Goal: Task Accomplishment & Management: Manage account settings

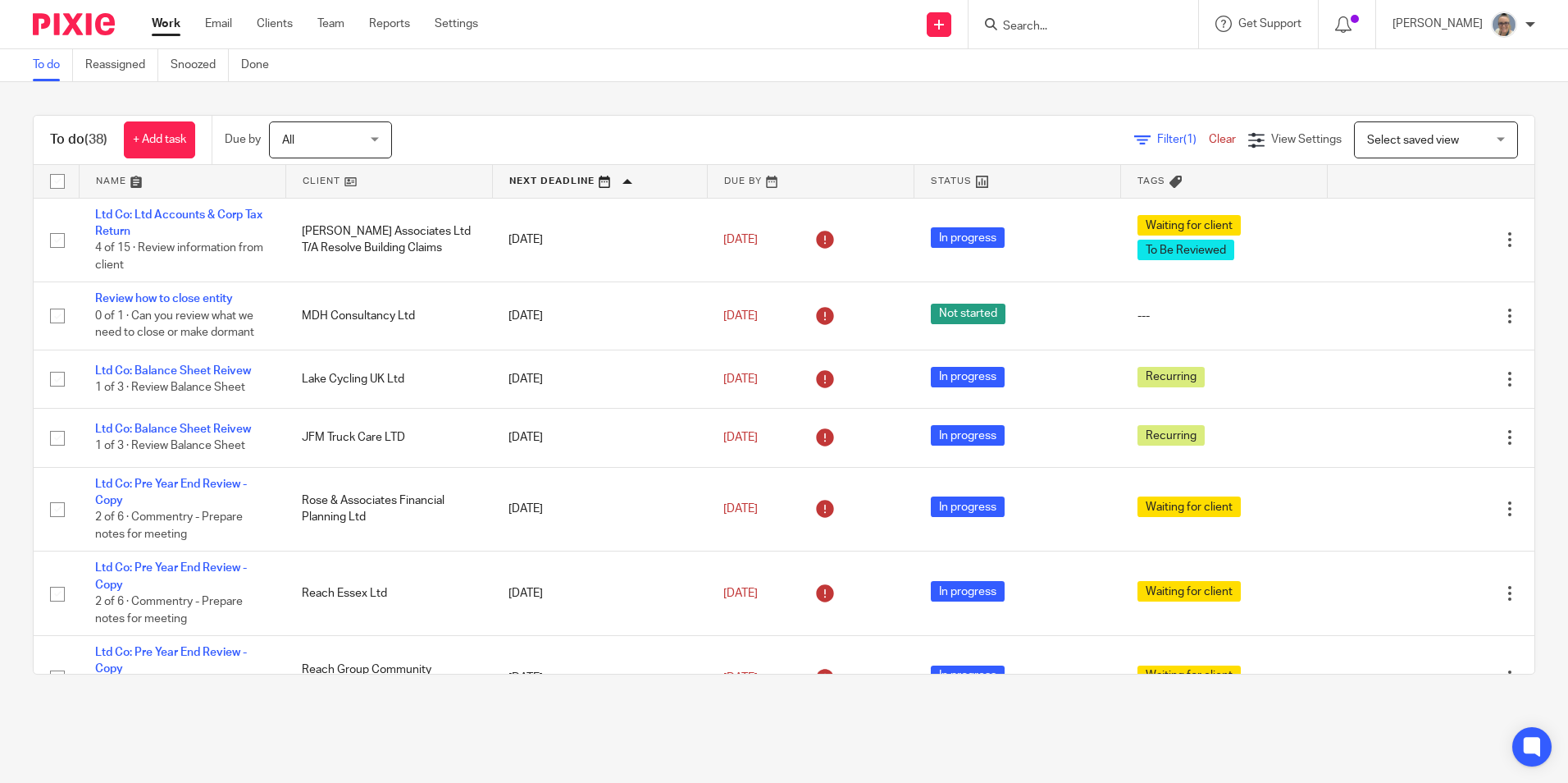
scroll to position [1231, 0]
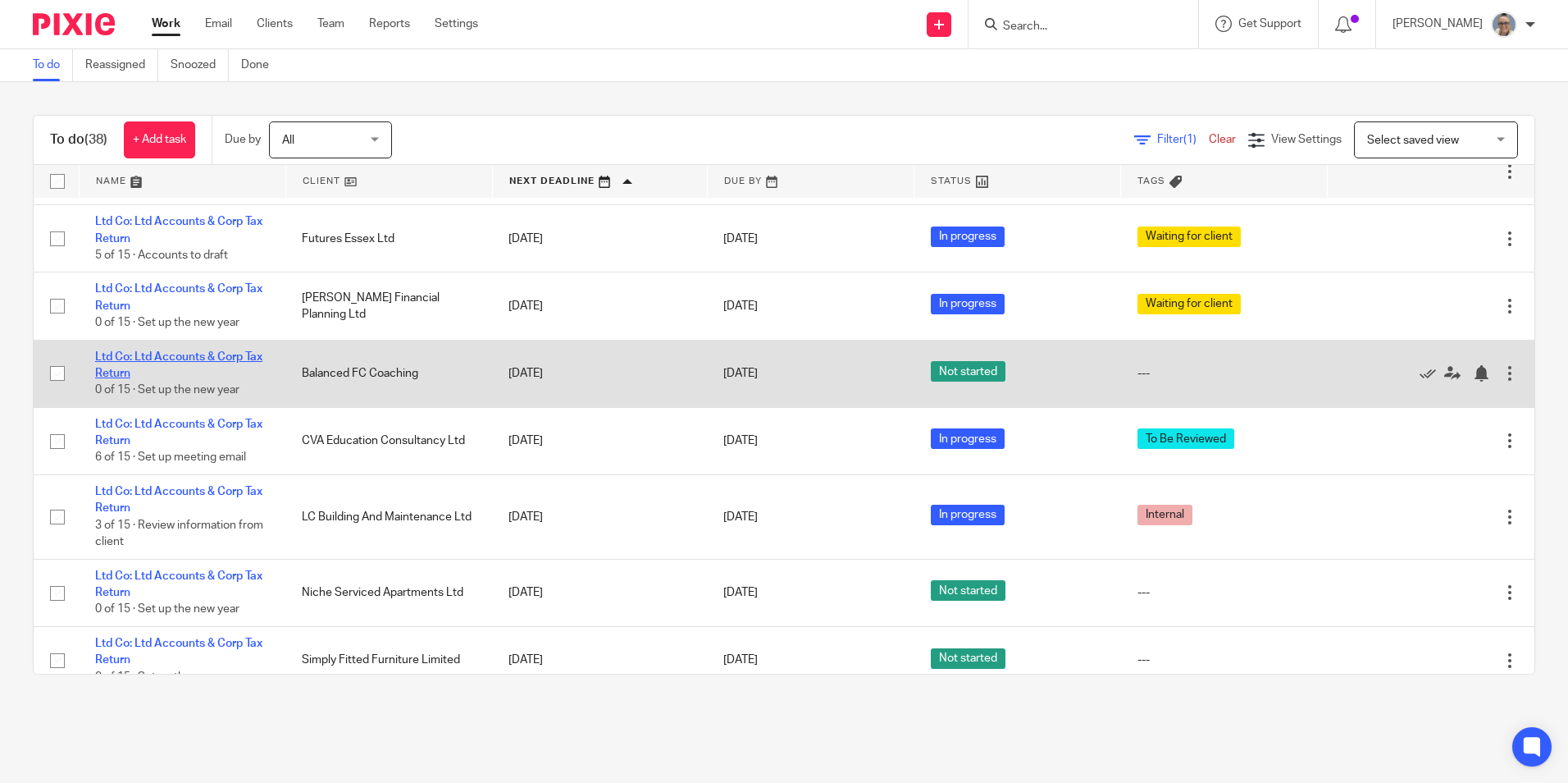
click at [141, 355] on link "Ltd Co: Ltd Accounts & Corp Tax Return" at bounding box center [178, 365] width 167 height 28
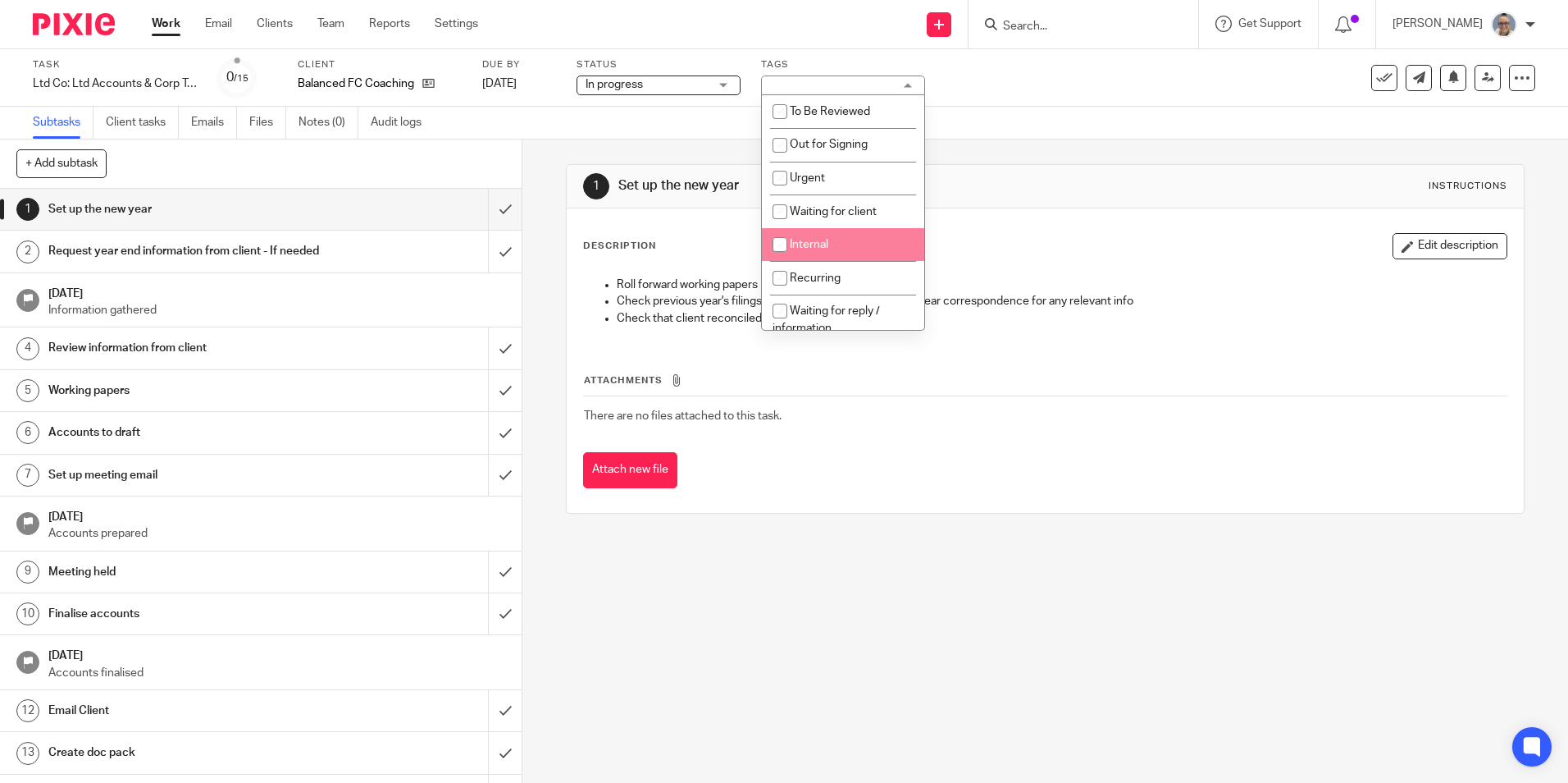
click at [796, 237] on li "Internal" at bounding box center [843, 245] width 162 height 34
checkbox input "true"
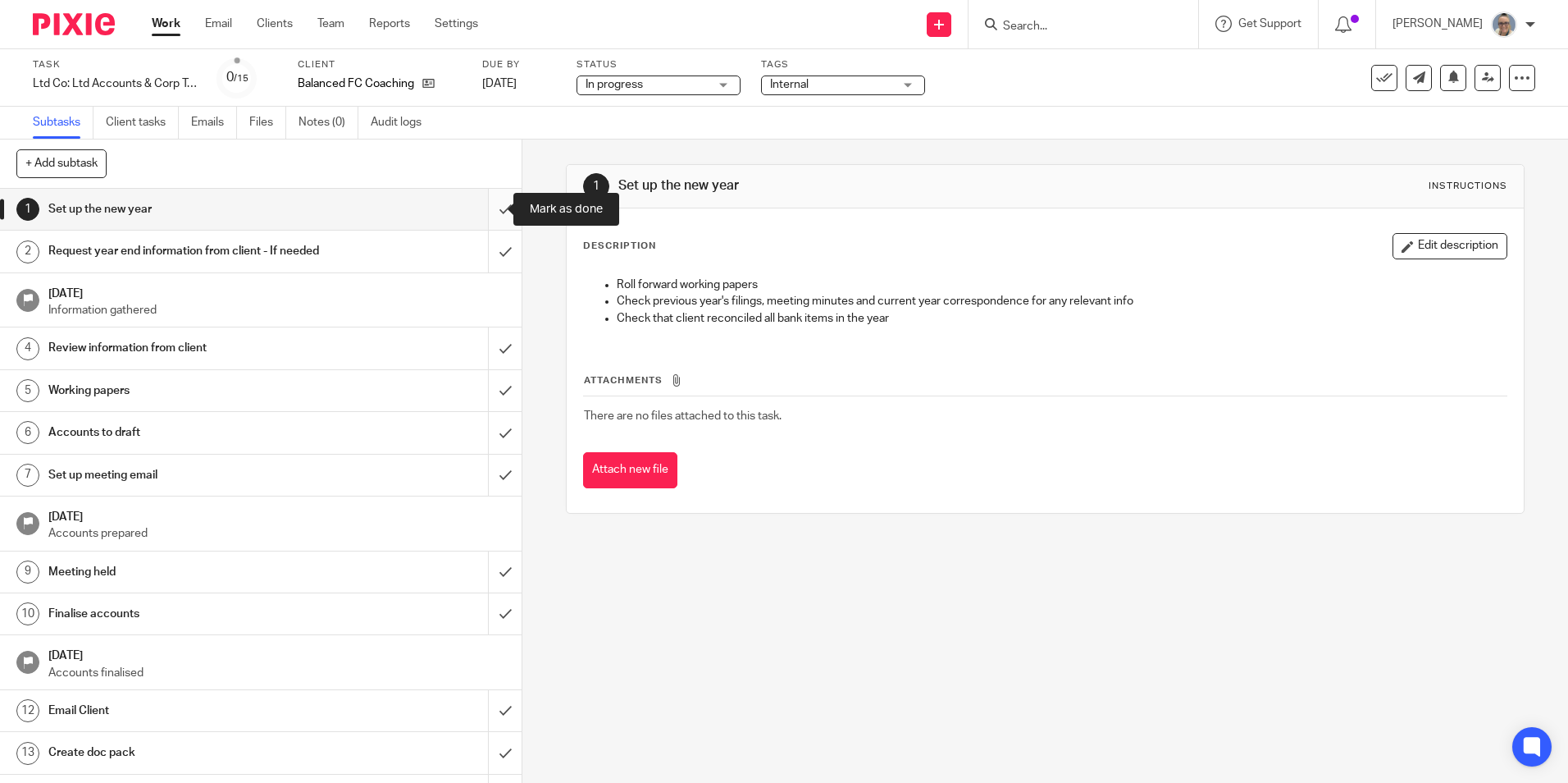
click at [485, 206] on input "submit" at bounding box center [260, 208] width 521 height 41
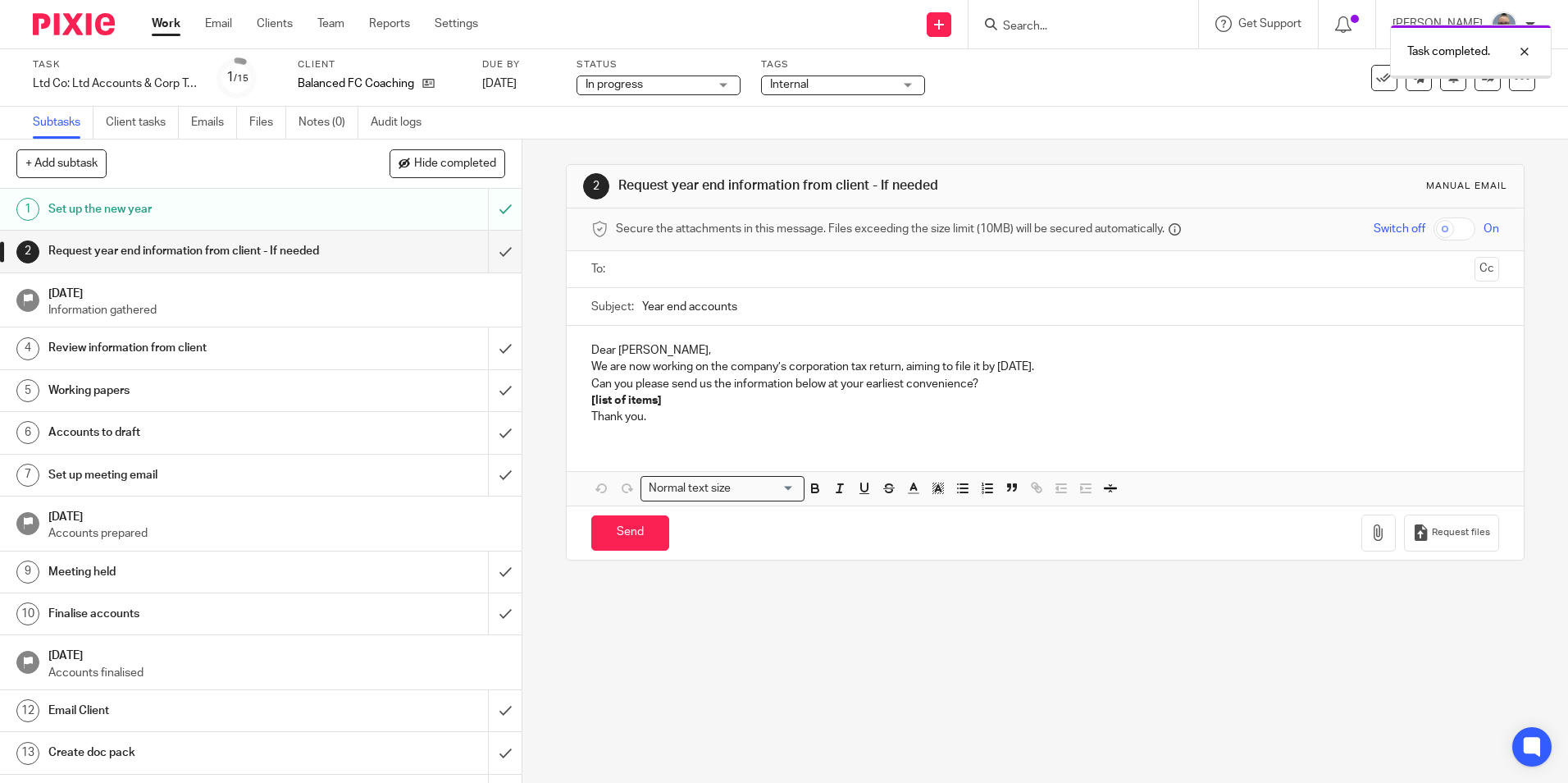
click at [487, 249] on input "submit" at bounding box center [260, 250] width 521 height 41
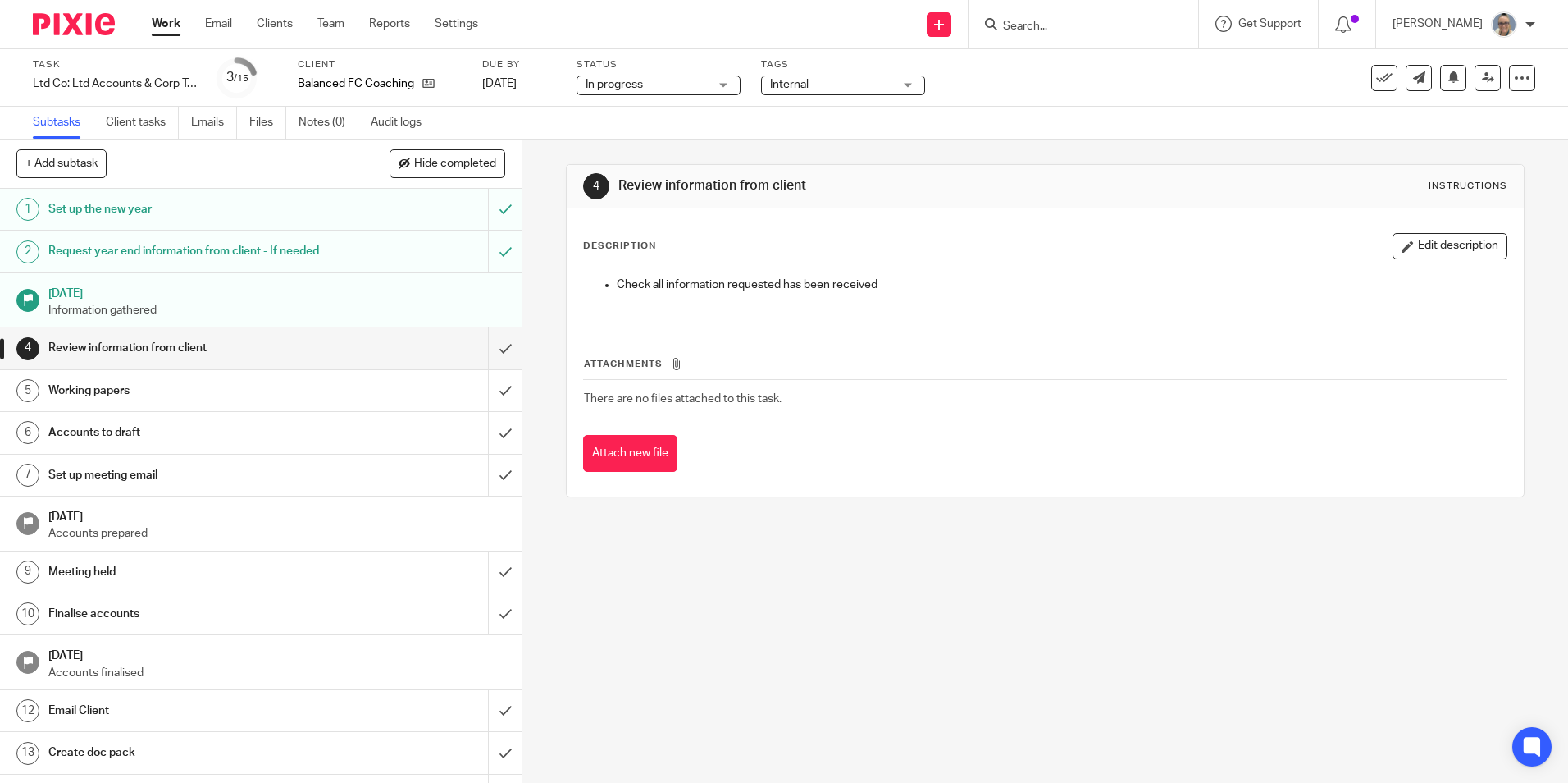
click at [473, 354] on input "submit" at bounding box center [260, 347] width 521 height 41
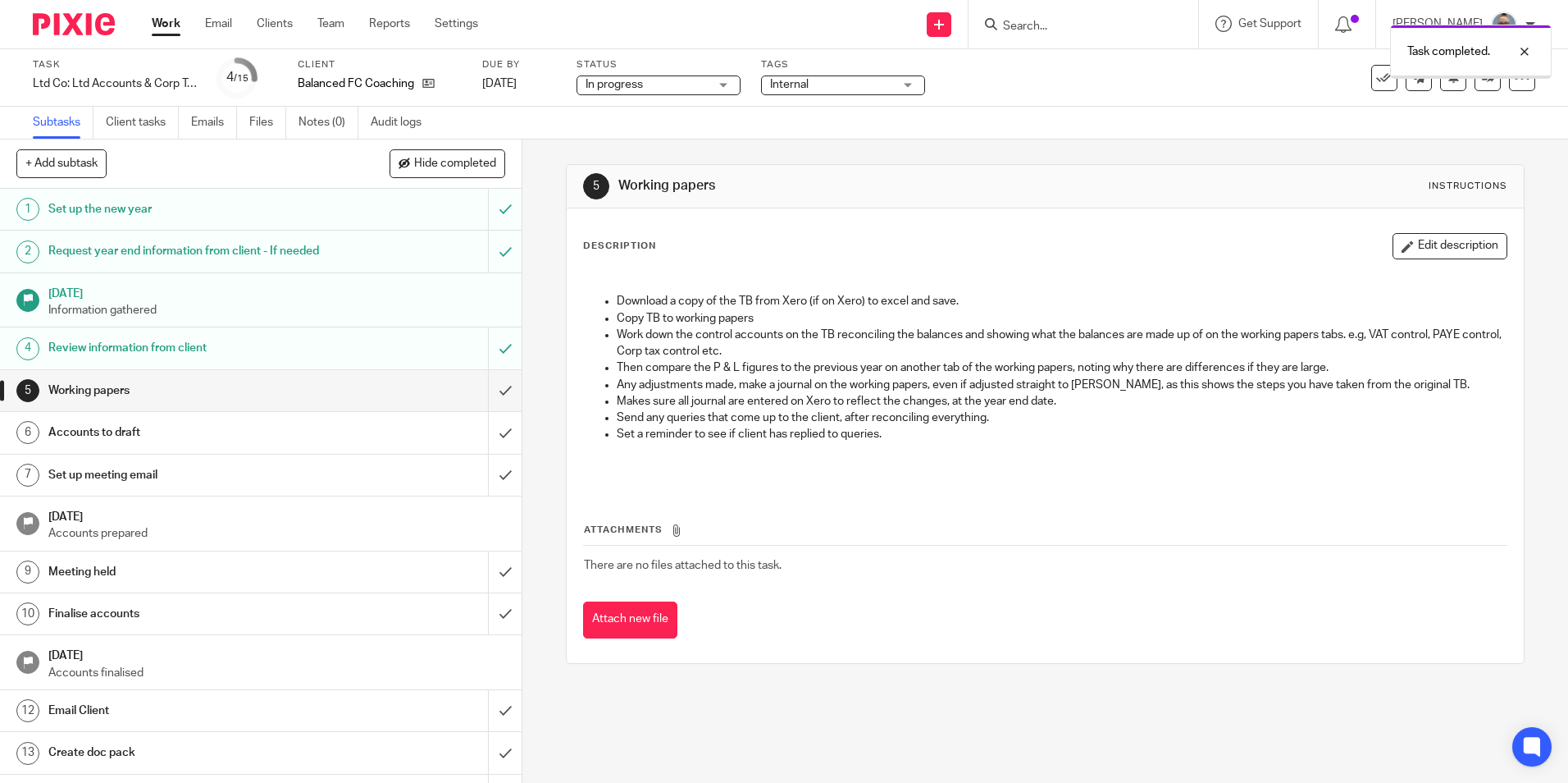
click at [487, 400] on input "submit" at bounding box center [260, 390] width 521 height 41
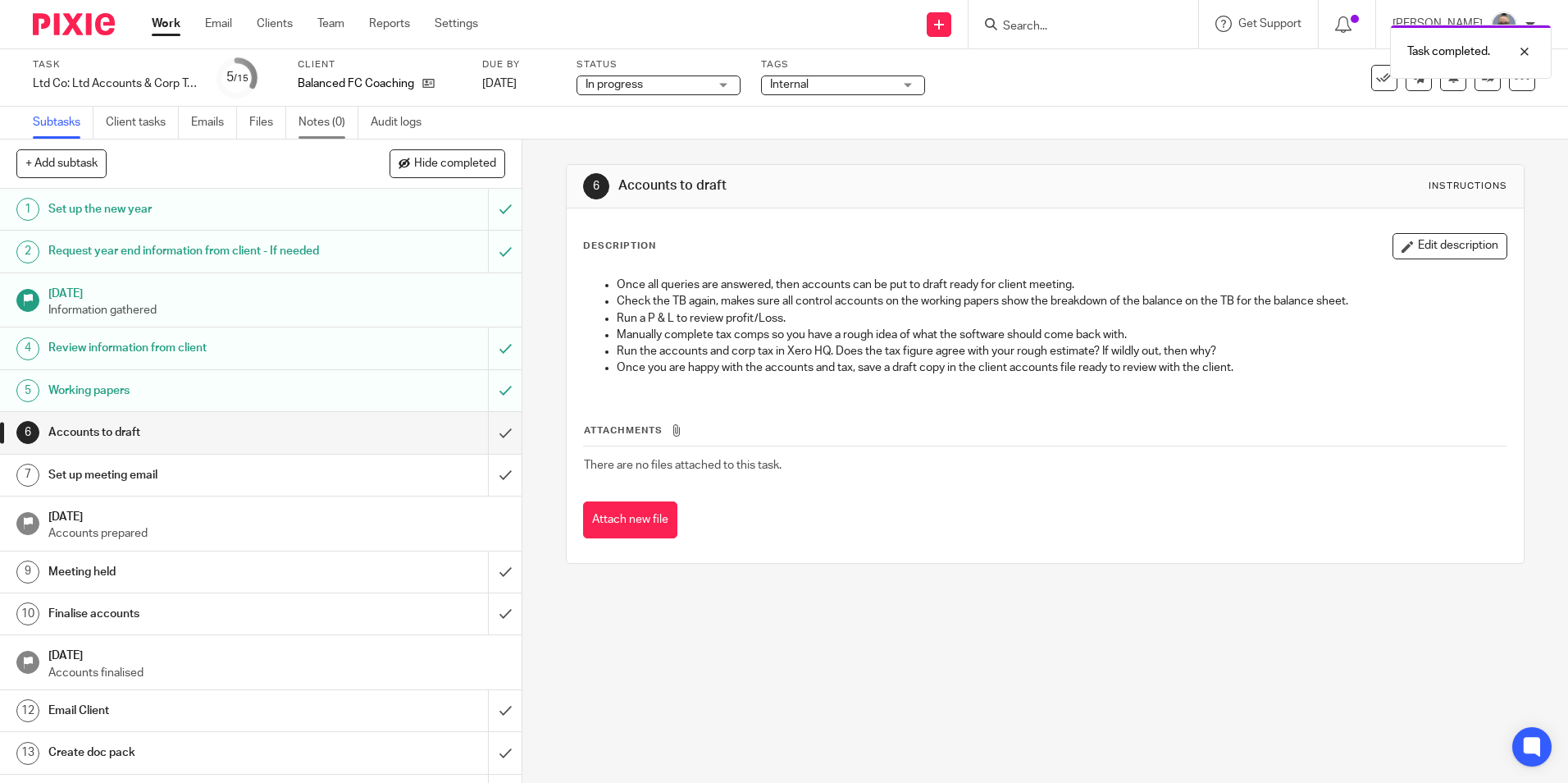
click at [313, 118] on link "Notes (0)" at bounding box center [328, 123] width 59 height 32
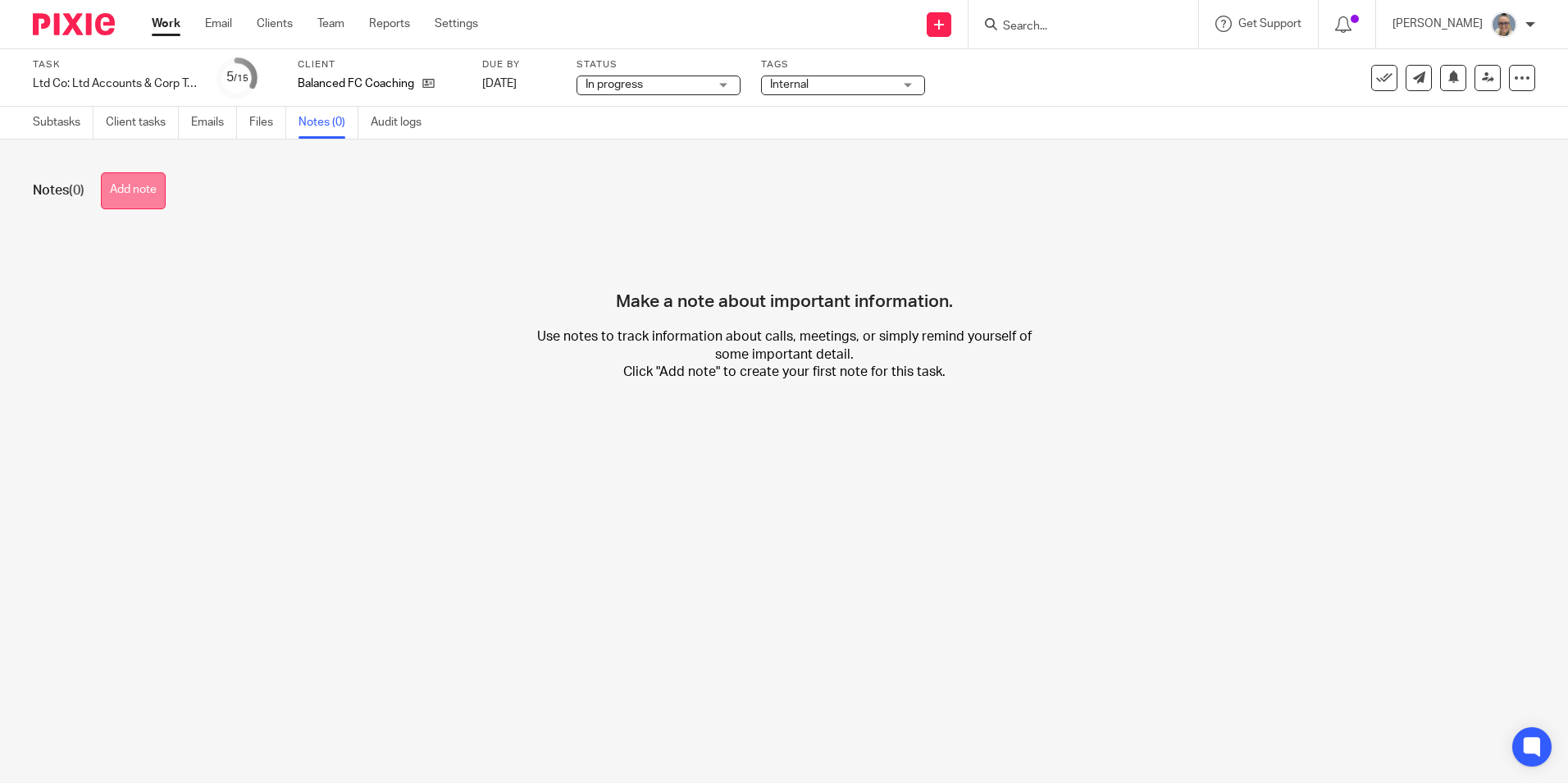
click at [151, 189] on button "Add note" at bounding box center [133, 191] width 65 height 37
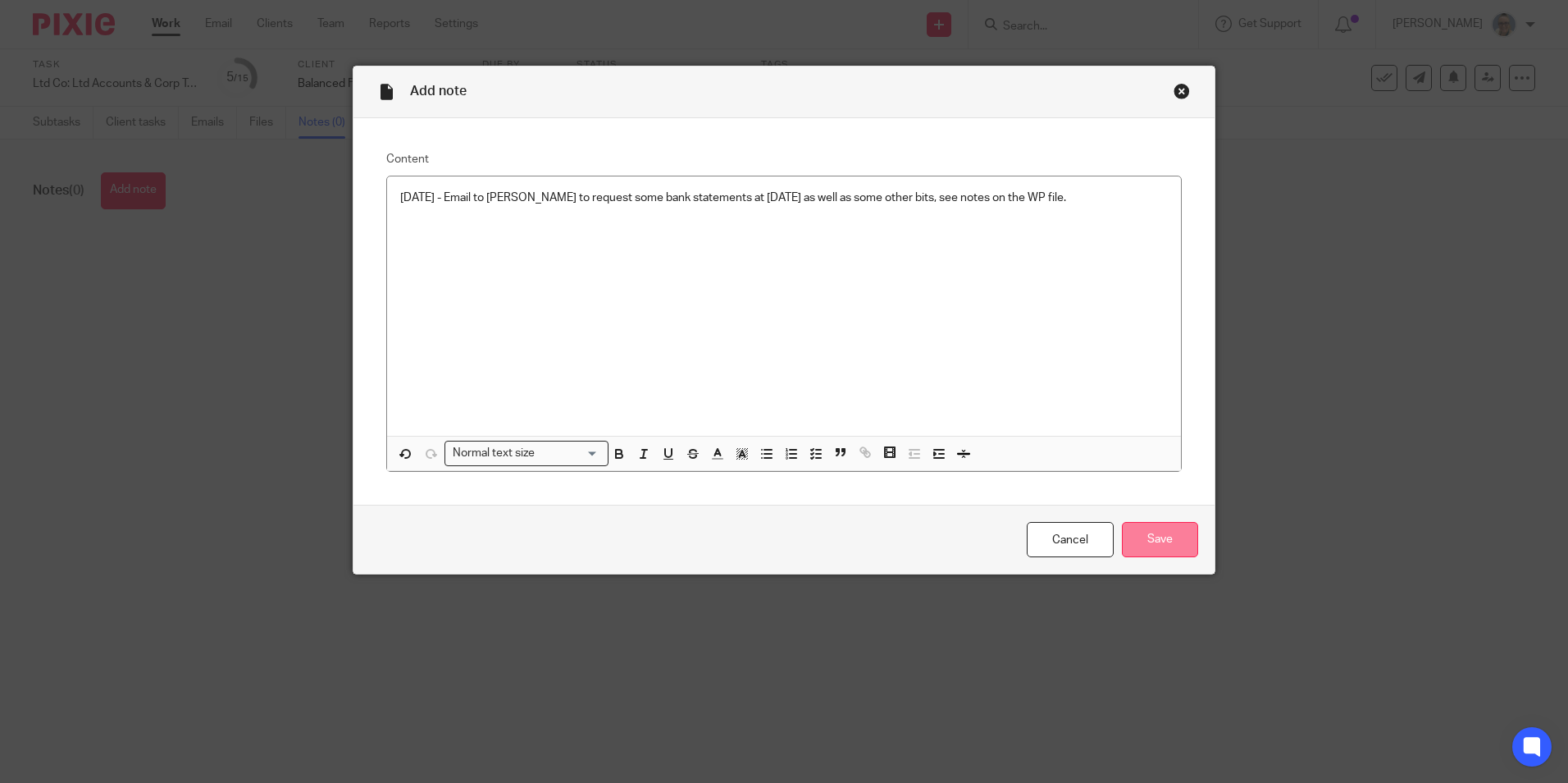
click at [1164, 540] on input "Save" at bounding box center [1160, 539] width 76 height 35
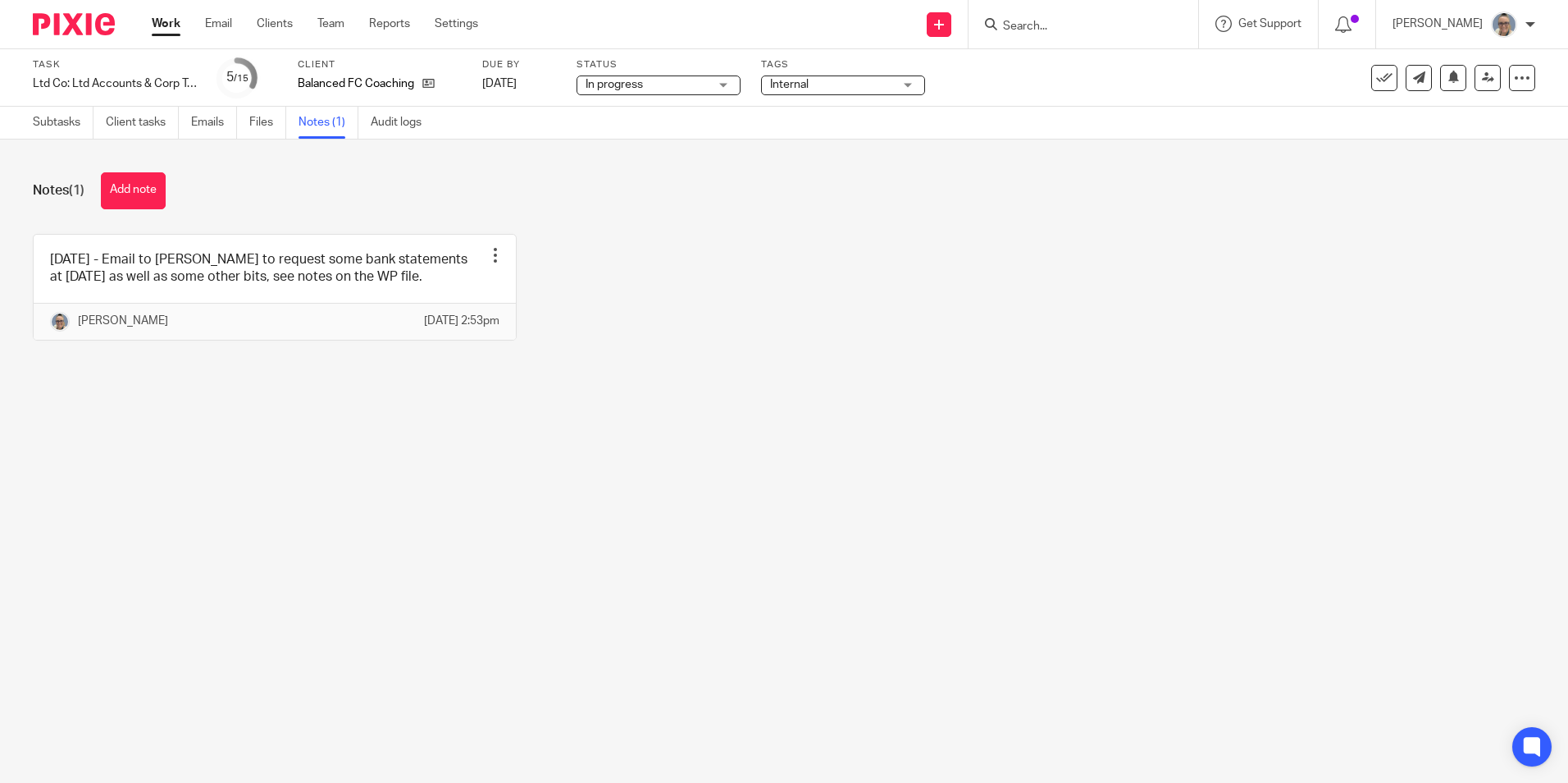
click at [156, 26] on link "Work" at bounding box center [166, 24] width 28 height 16
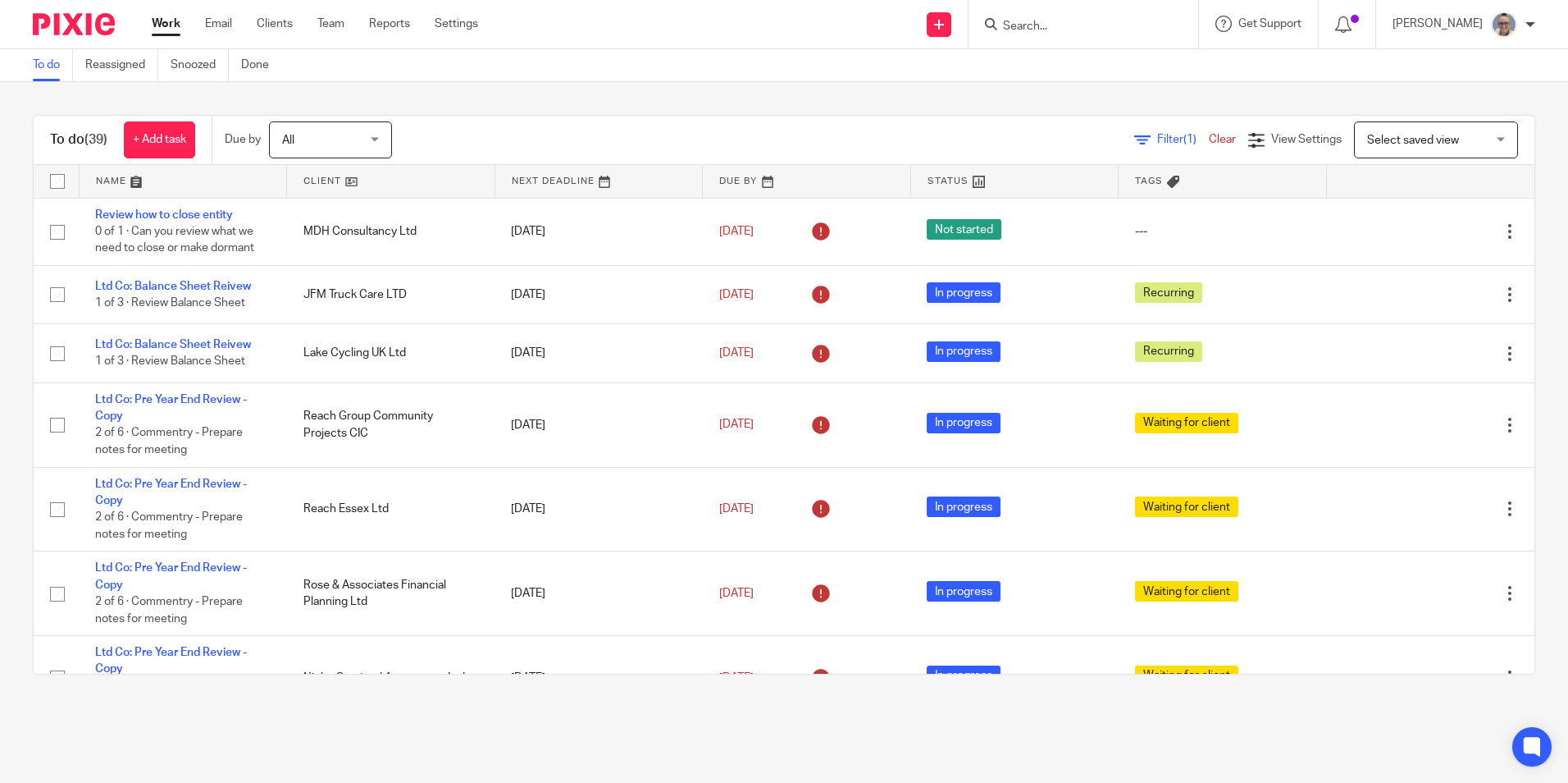
click at [561, 177] on link at bounding box center [599, 181] width 207 height 33
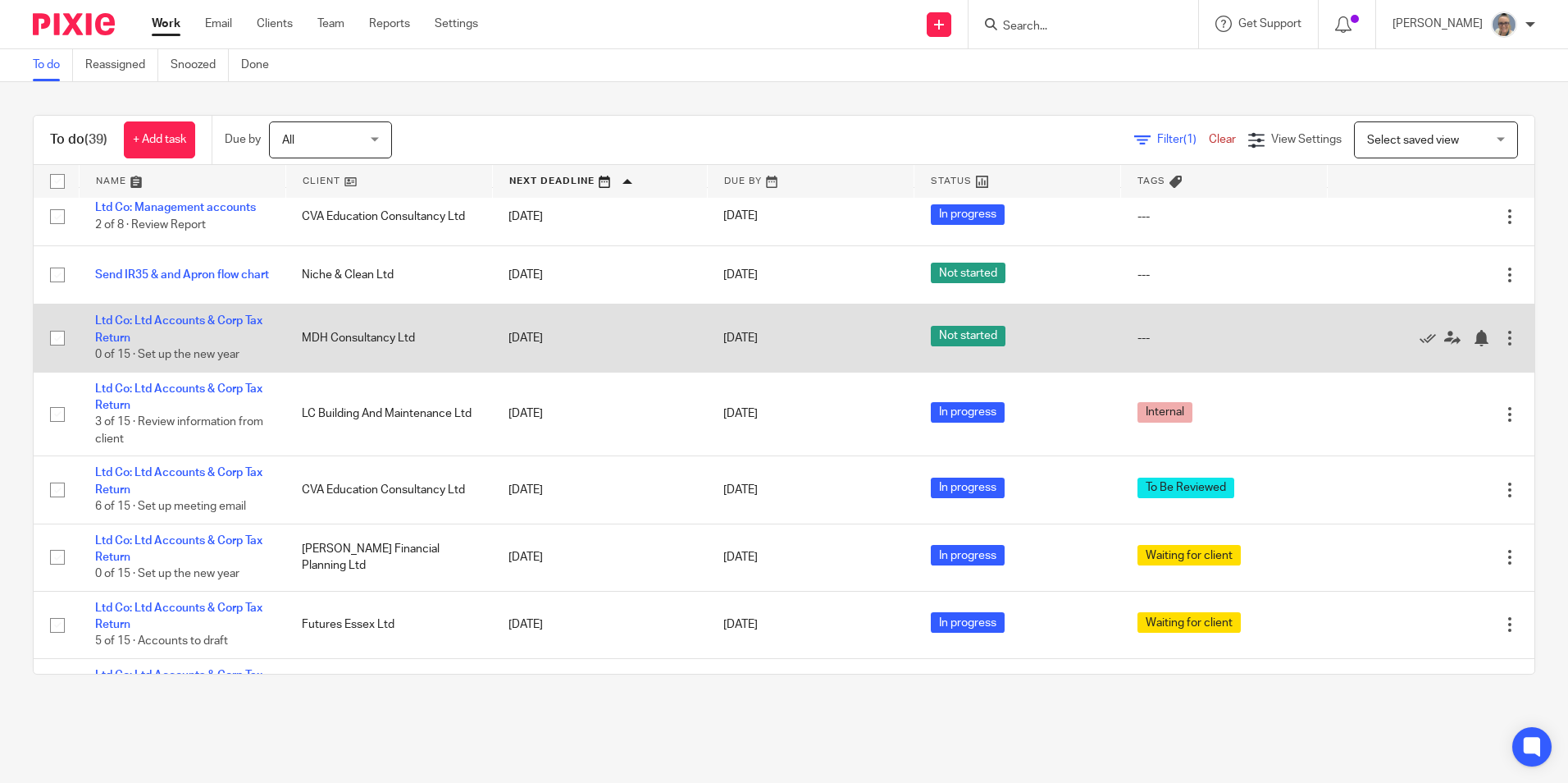
scroll to position [1149, 0]
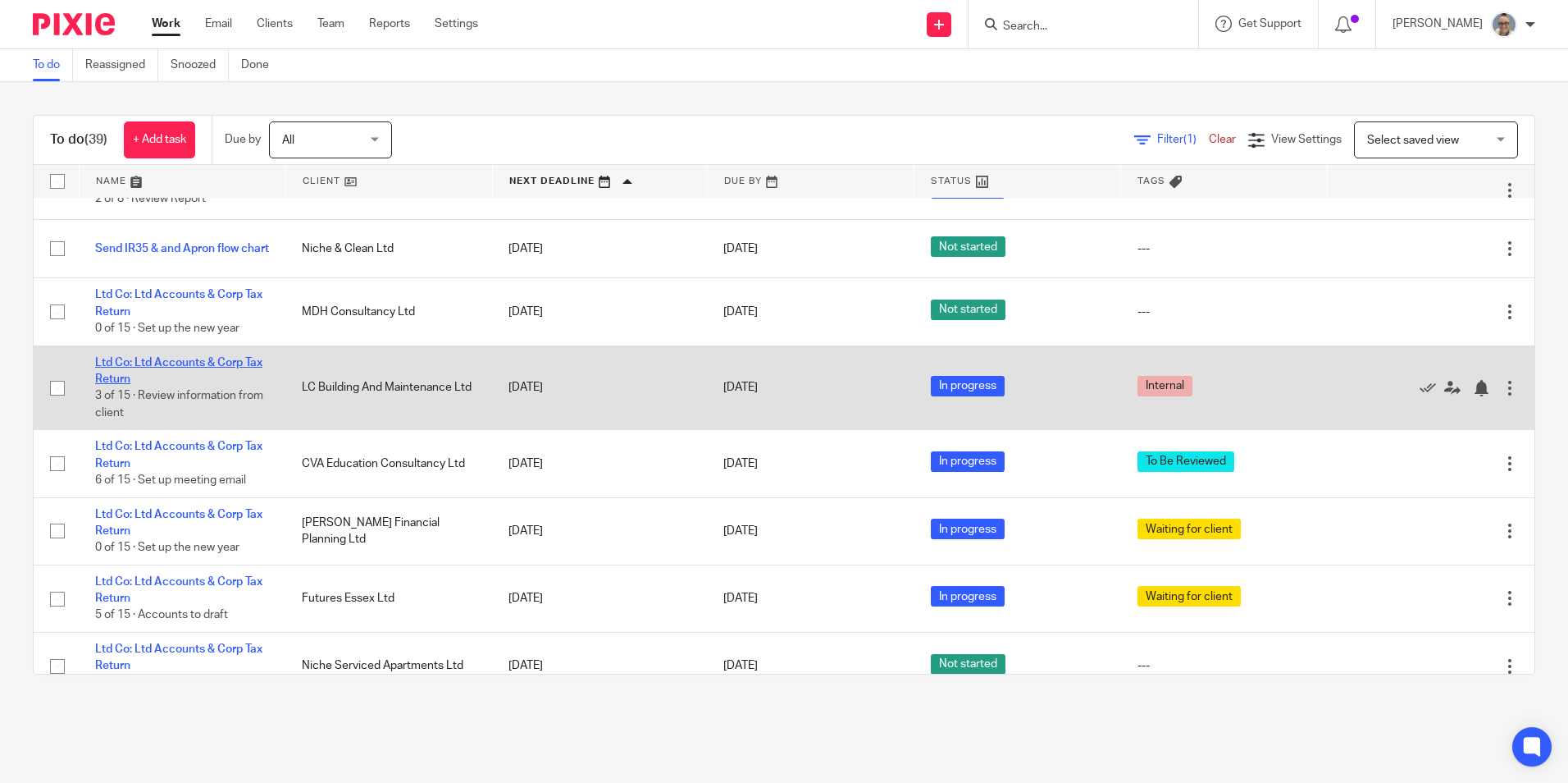
click at [145, 366] on link "Ltd Co: Ltd Accounts & Corp Tax Return" at bounding box center [178, 371] width 167 height 28
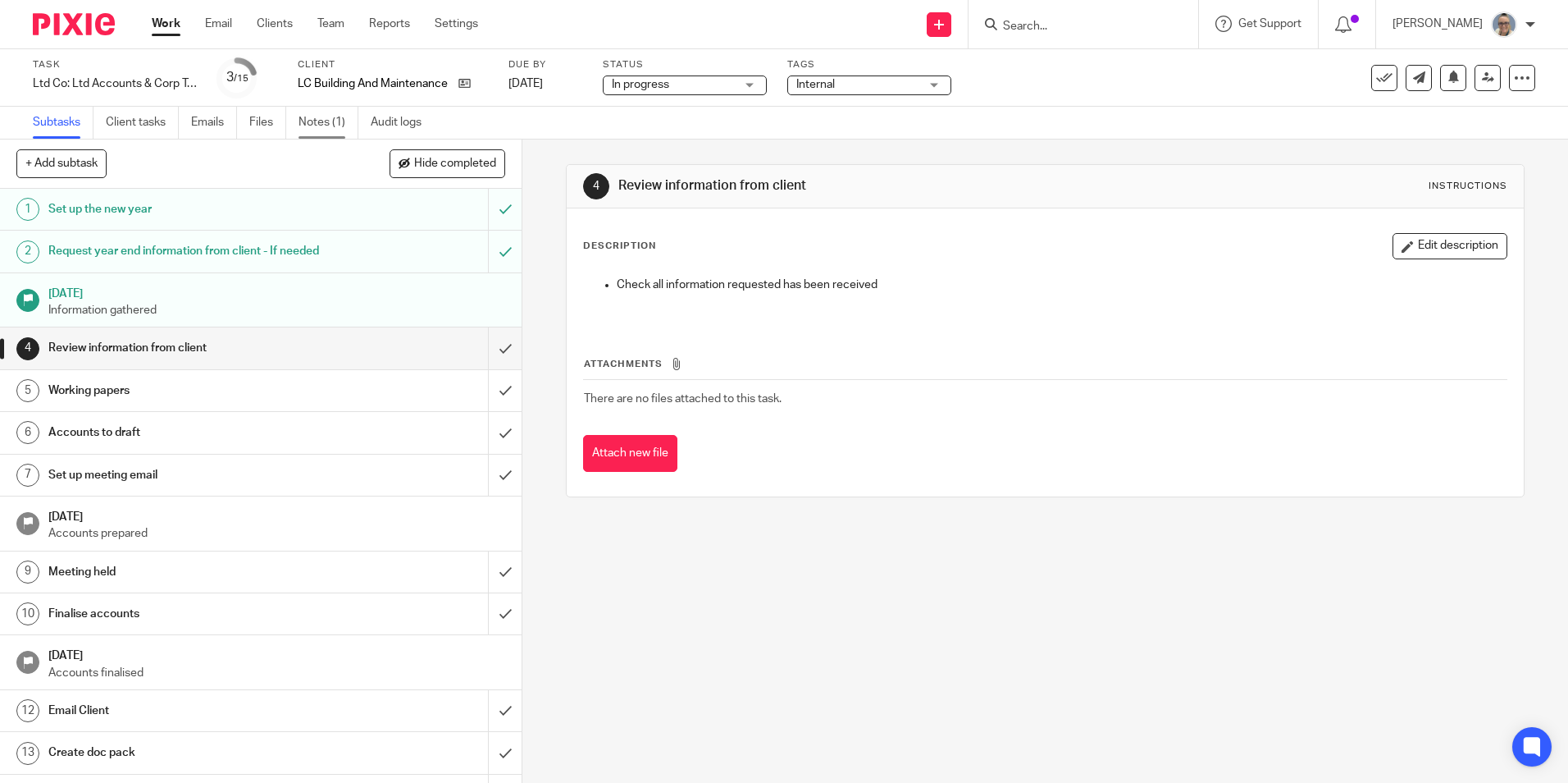
click at [319, 122] on link "Notes (1)" at bounding box center [328, 123] width 59 height 32
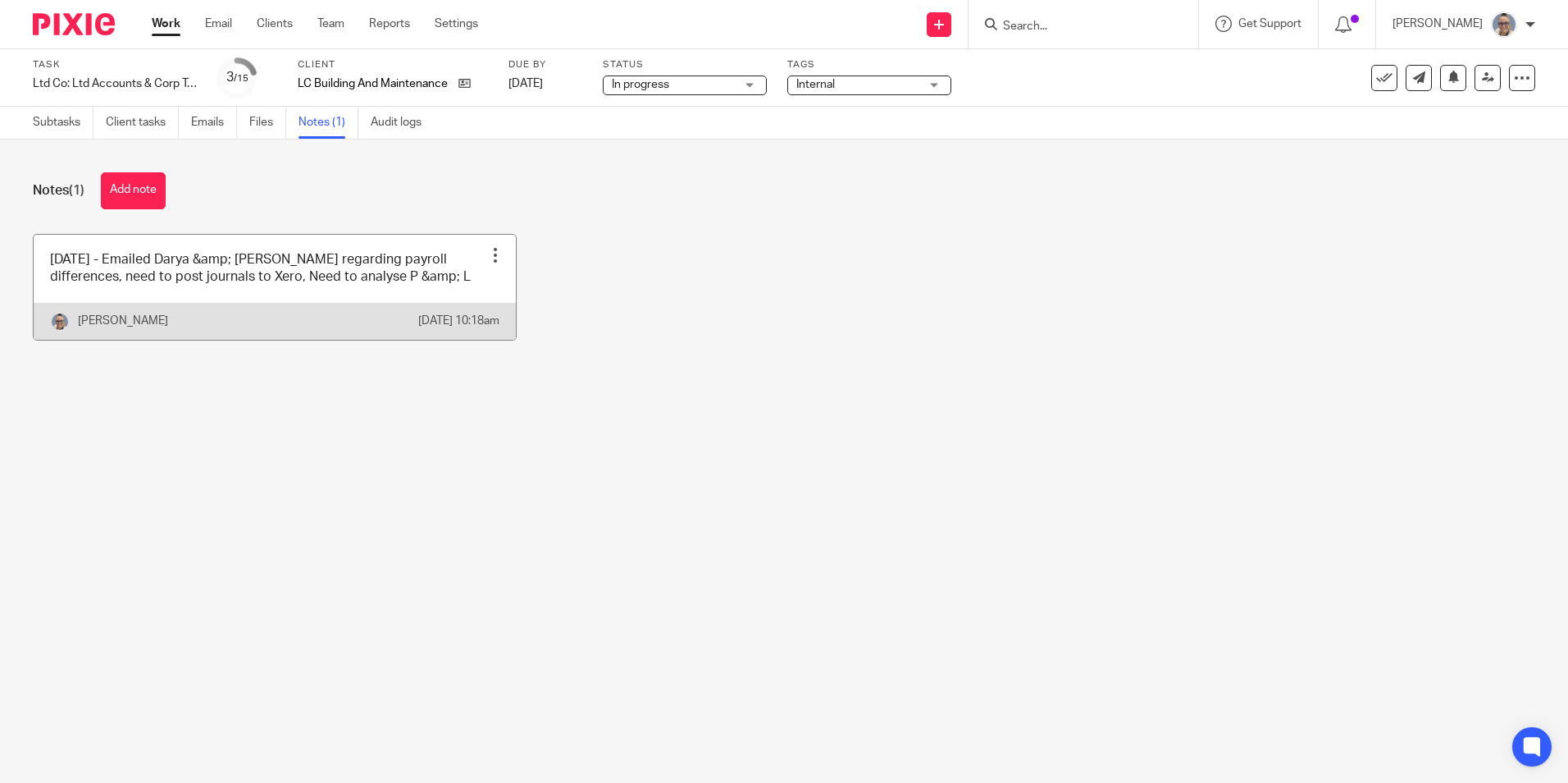
click at [487, 250] on div at bounding box center [495, 255] width 16 height 16
click at [356, 283] on link at bounding box center [274, 287] width 482 height 105
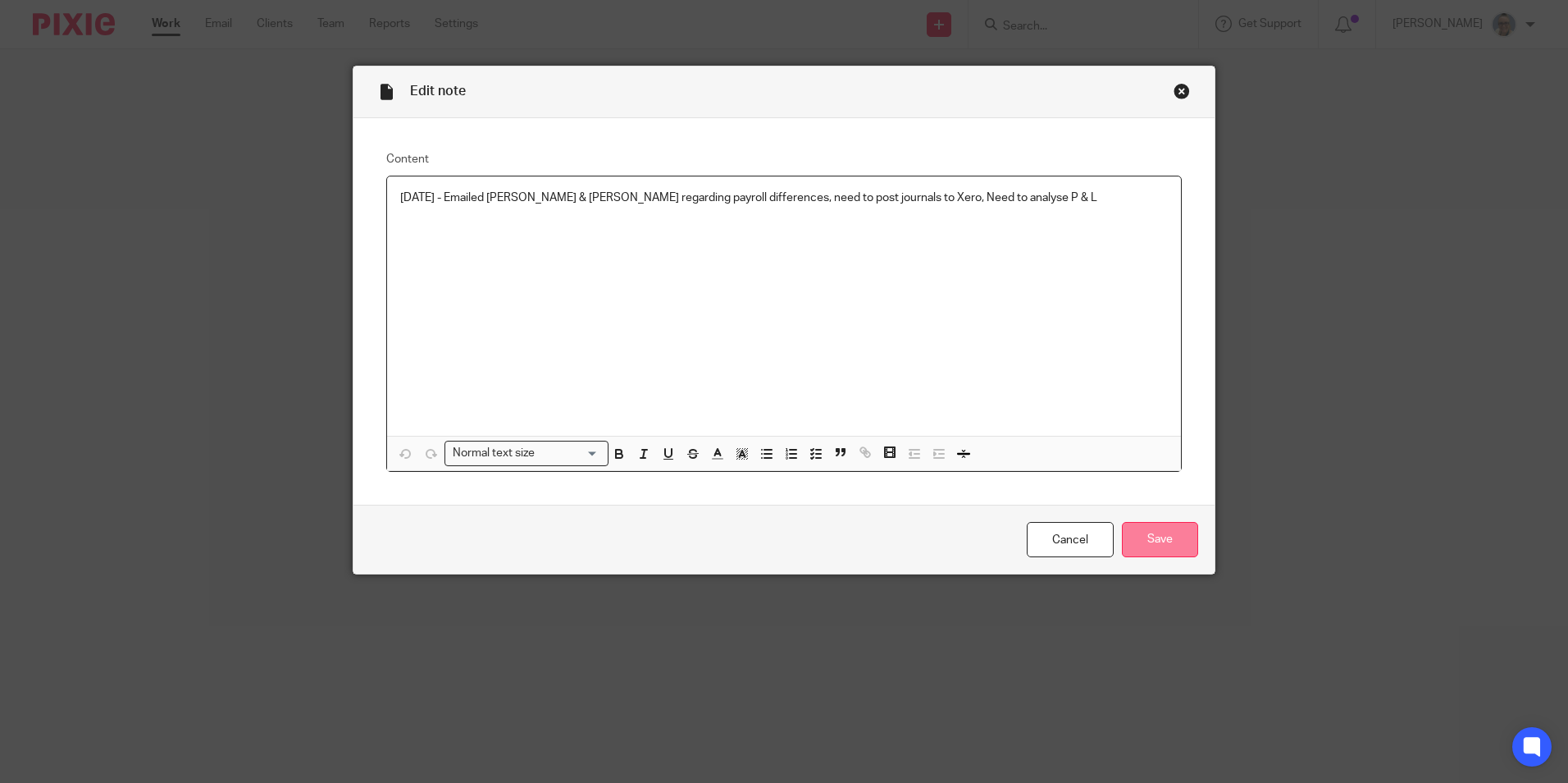
click at [1160, 542] on input "Save" at bounding box center [1160, 539] width 76 height 35
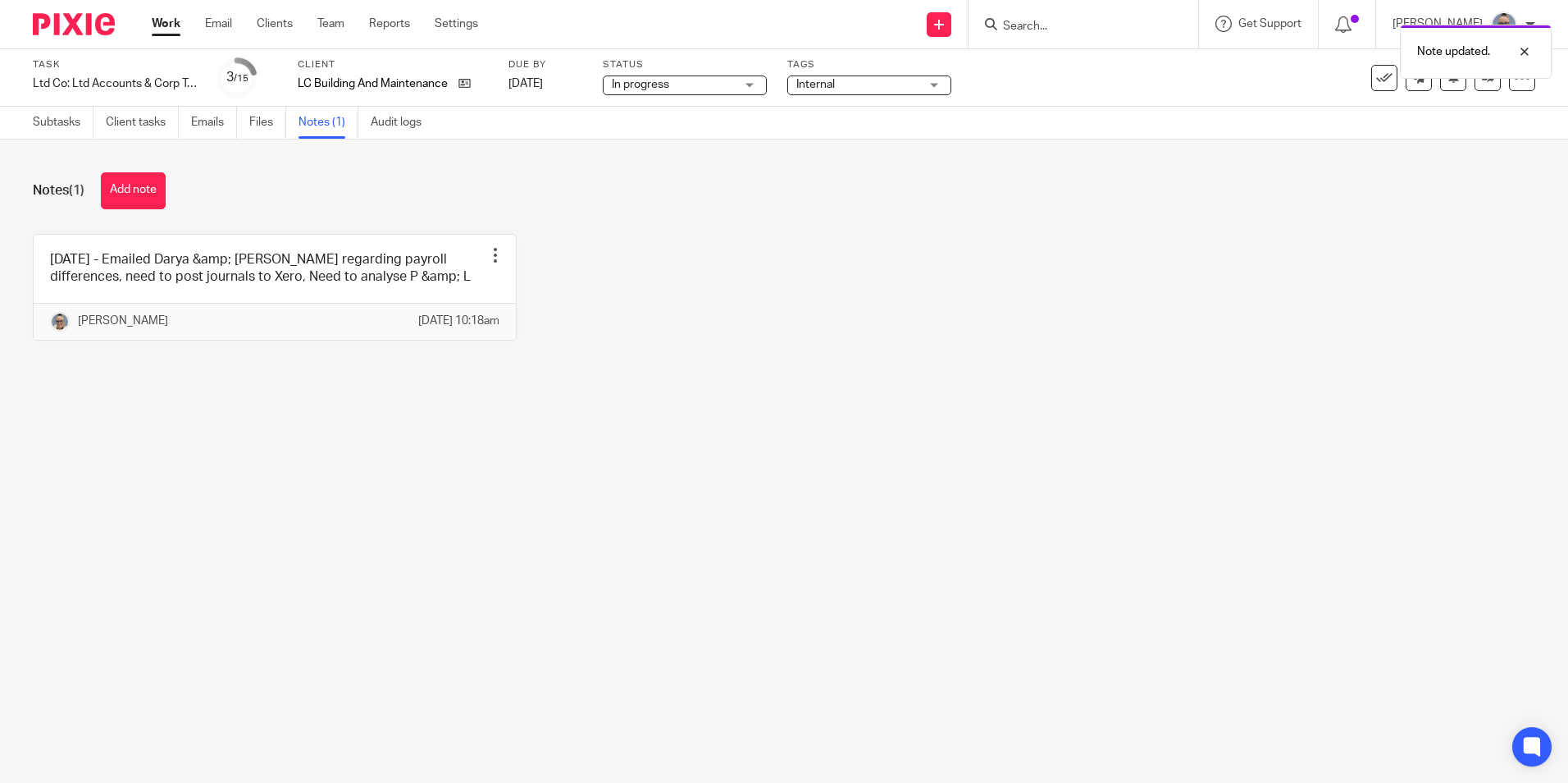
click at [185, 27] on ul "Work Email Clients Team Reports Settings" at bounding box center [327, 24] width 351 height 16
click at [170, 28] on link "Work" at bounding box center [166, 24] width 28 height 16
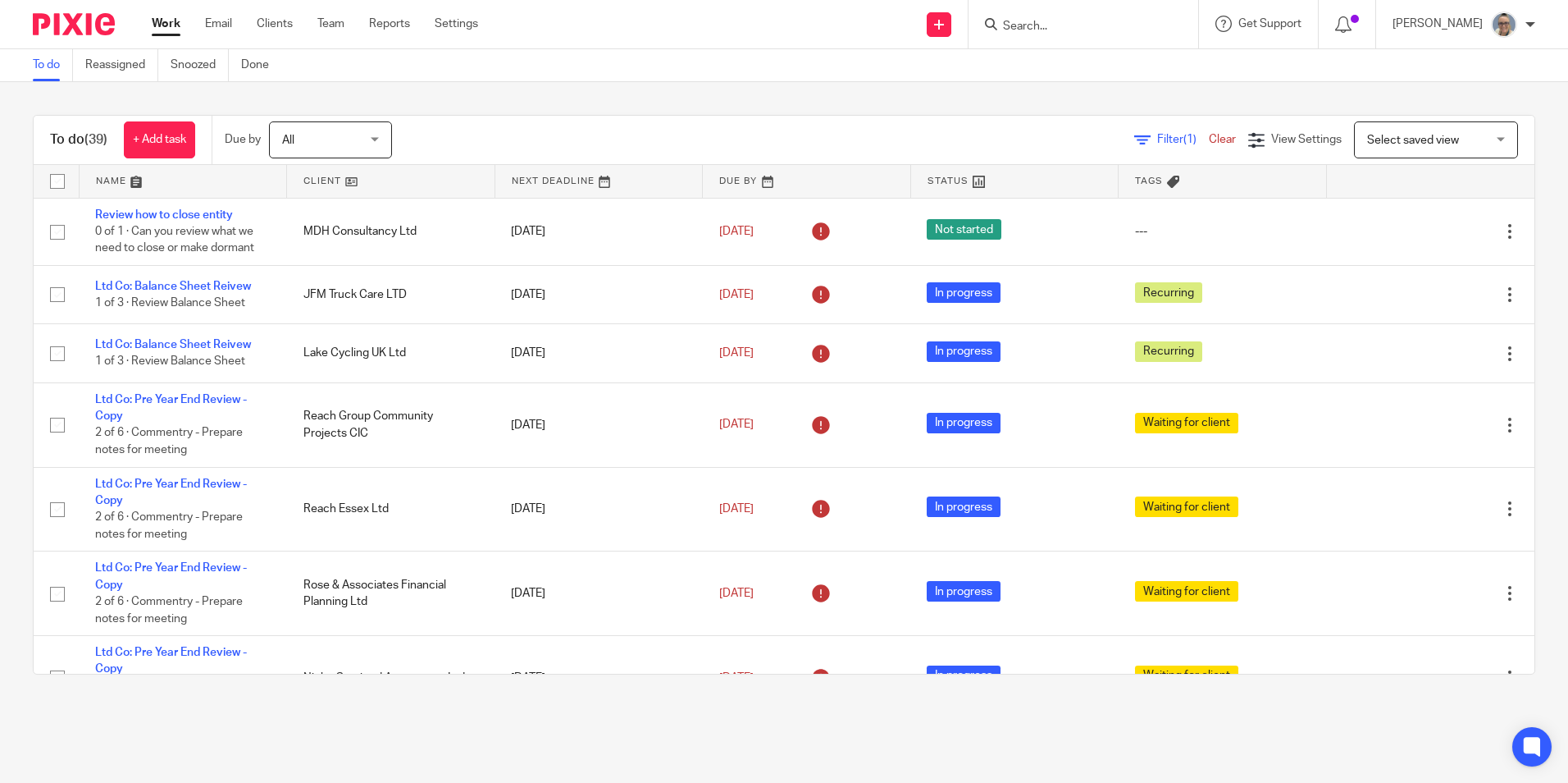
click at [520, 181] on link at bounding box center [599, 181] width 207 height 33
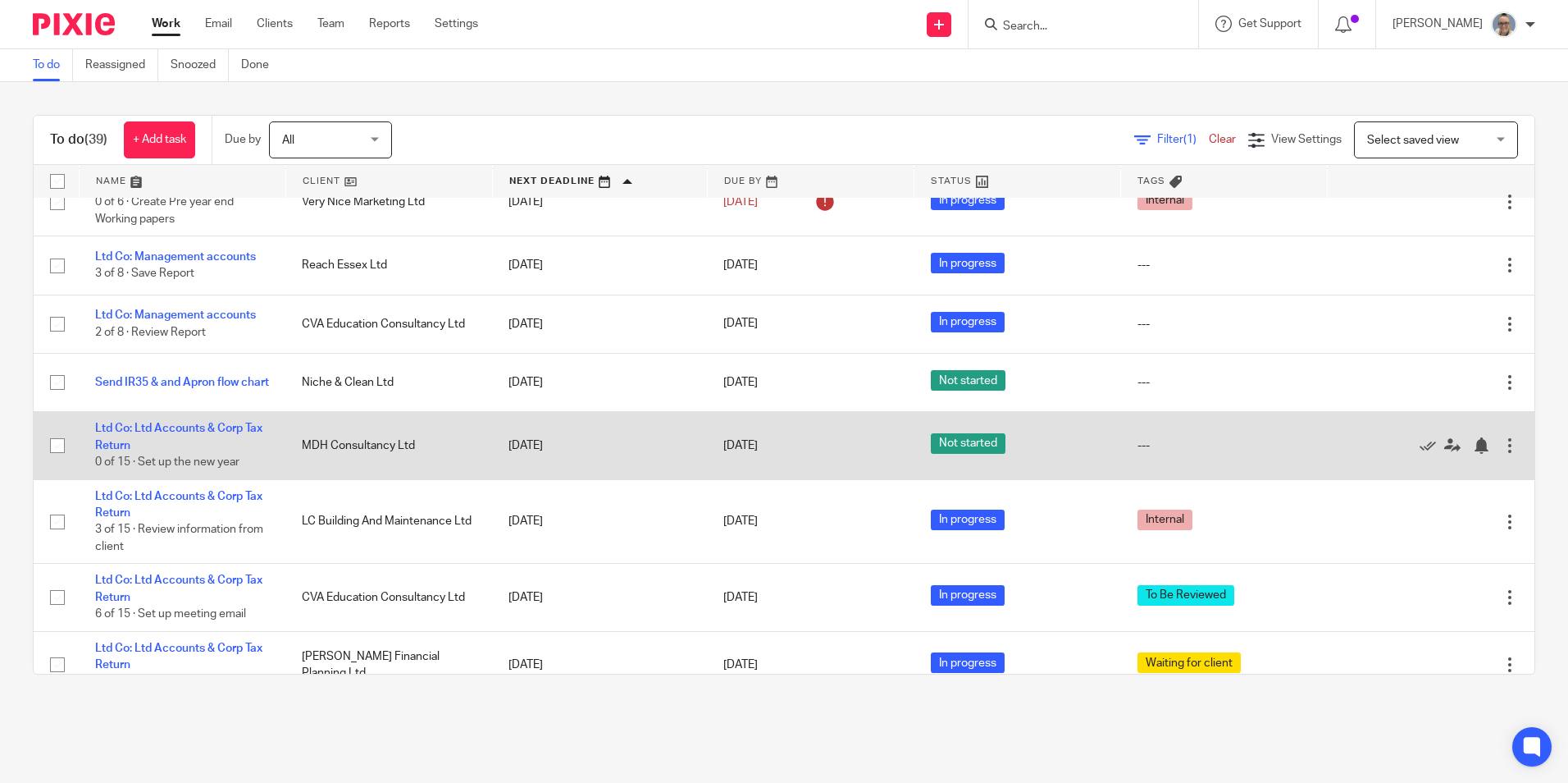
scroll to position [933, 0]
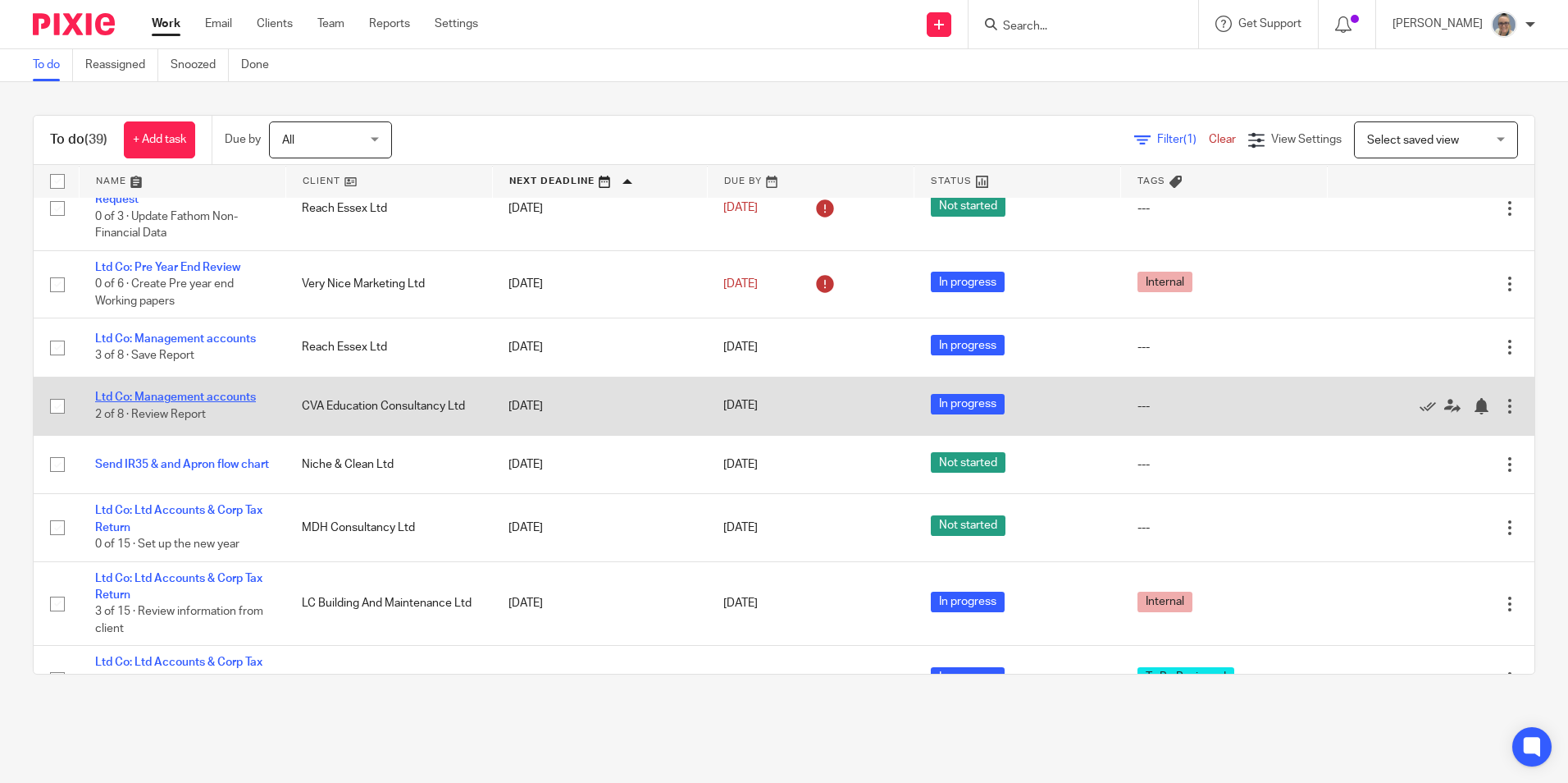
click at [223, 399] on link "Ltd Co: Management accounts" at bounding box center [175, 397] width 160 height 11
